Goal: Entertainment & Leisure: Consume media (video, audio)

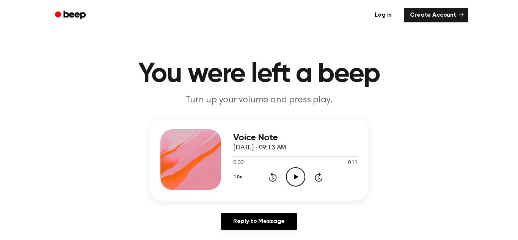
click at [300, 179] on icon "Play Audio" at bounding box center [295, 176] width 19 height 19
click at [293, 173] on icon "Play Audio" at bounding box center [295, 176] width 19 height 19
click at [291, 174] on icon "Play Audio" at bounding box center [295, 176] width 19 height 19
click at [301, 186] on icon "Play Audio" at bounding box center [295, 176] width 19 height 19
click at [297, 180] on icon "Play Audio" at bounding box center [295, 176] width 19 height 19
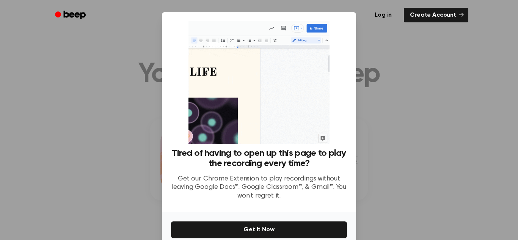
scroll to position [36, 0]
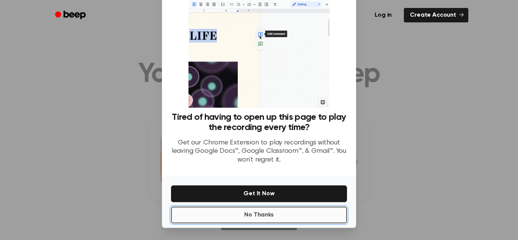
click at [268, 212] on button "No Thanks" at bounding box center [259, 215] width 176 height 17
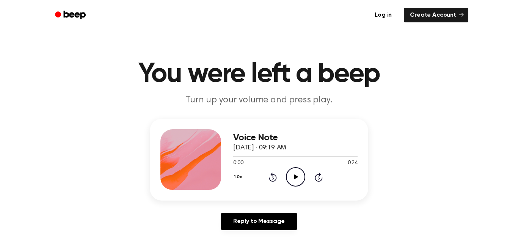
click at [294, 179] on icon at bounding box center [296, 176] width 4 height 5
click at [297, 179] on icon "Play Audio" at bounding box center [295, 176] width 19 height 19
click at [297, 176] on icon "Play Audio" at bounding box center [295, 176] width 19 height 19
click at [303, 184] on icon "Play Audio" at bounding box center [295, 176] width 19 height 19
click at [293, 174] on icon "Play Audio" at bounding box center [295, 176] width 19 height 19
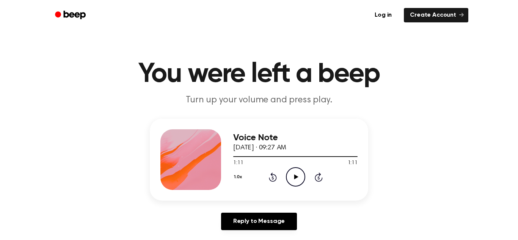
click at [295, 177] on icon at bounding box center [296, 176] width 4 height 5
click at [294, 174] on icon "Play Audio" at bounding box center [295, 176] width 19 height 19
click at [295, 175] on icon "Play Audio" at bounding box center [295, 176] width 19 height 19
click at [297, 176] on icon at bounding box center [296, 176] width 4 height 5
click at [297, 177] on icon at bounding box center [296, 176] width 4 height 5
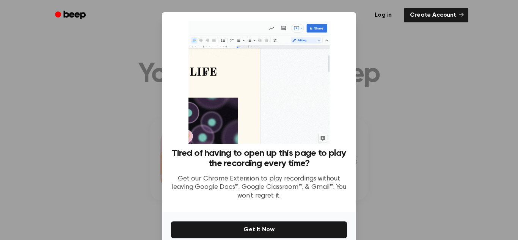
scroll to position [36, 0]
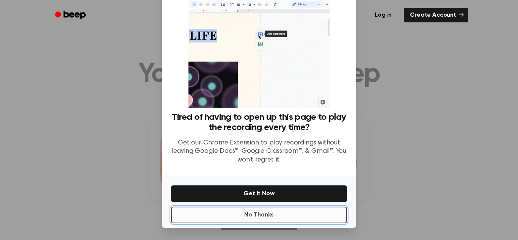
click at [296, 210] on button "No Thanks" at bounding box center [259, 215] width 176 height 17
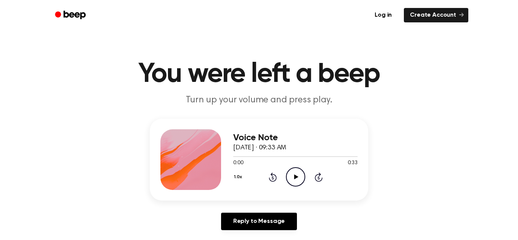
click at [295, 173] on icon "Play Audio" at bounding box center [295, 176] width 19 height 19
click at [297, 177] on icon "Play Audio" at bounding box center [295, 176] width 19 height 19
click at [294, 176] on icon at bounding box center [296, 176] width 4 height 5
click at [296, 176] on icon "Play Audio" at bounding box center [295, 176] width 19 height 19
